Goal: Check status: Check status

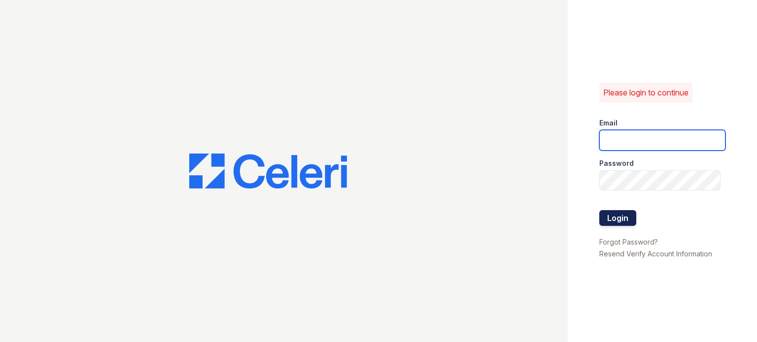
type input "jmyles@trinity-pm.com"
click at [628, 212] on button "Login" at bounding box center [617, 218] width 37 height 16
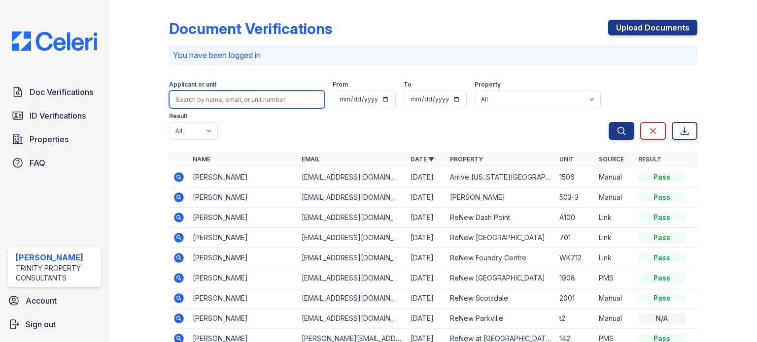
click at [224, 100] on input "search" at bounding box center [247, 100] width 156 height 18
type input "[PERSON_NAME]"
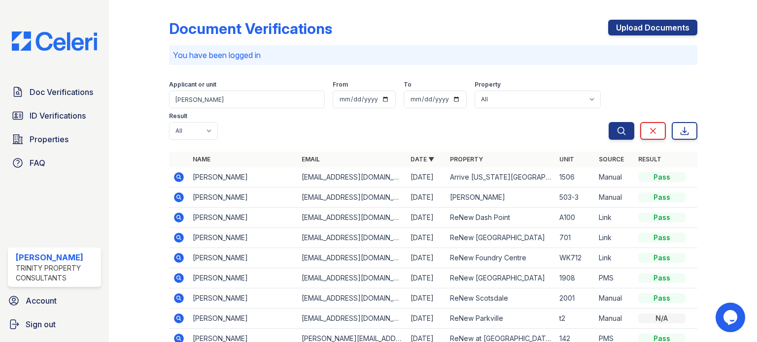
click at [614, 137] on button "Search" at bounding box center [621, 131] width 26 height 18
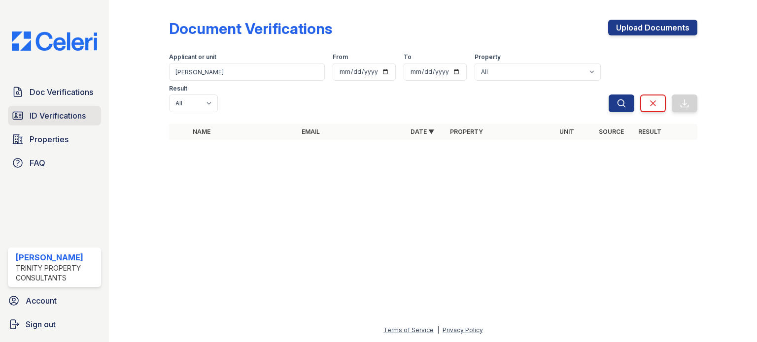
click at [68, 117] on span "ID Verifications" at bounding box center [58, 116] width 56 height 12
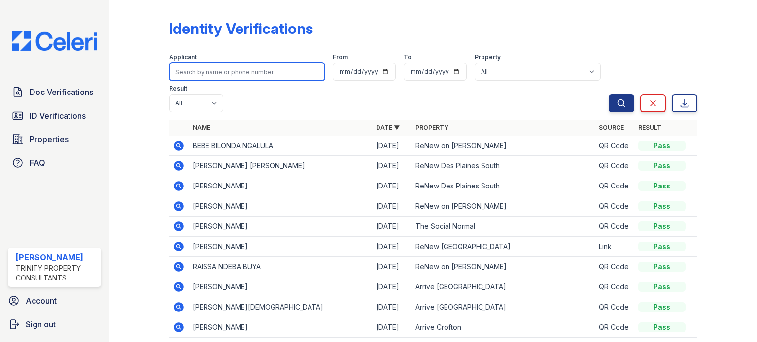
click at [229, 73] on input "search" at bounding box center [247, 72] width 156 height 18
type input "[PERSON_NAME]"
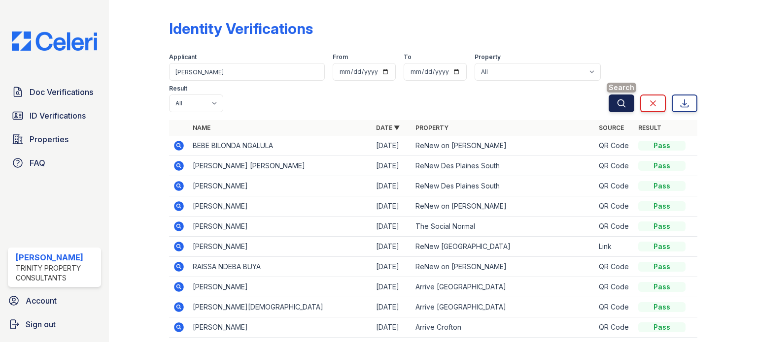
click at [609, 98] on button "Search" at bounding box center [621, 104] width 26 height 18
